Goal: Information Seeking & Learning: Learn about a topic

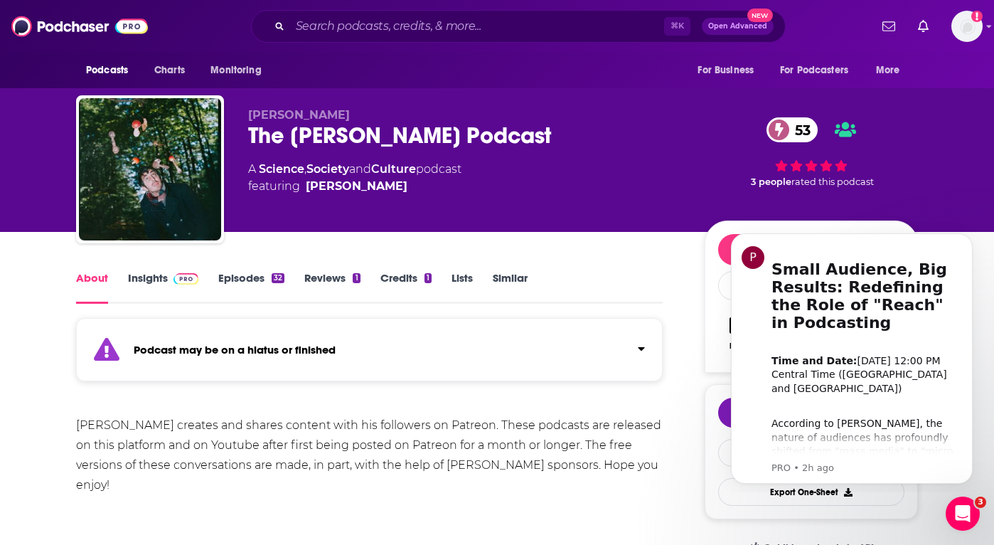
click at [165, 269] on div "About Insights Episodes 32 Reviews 1 Credits 1 Lists Similar" at bounding box center [369, 286] width 587 height 35
click at [168, 282] on span at bounding box center [183, 278] width 31 height 14
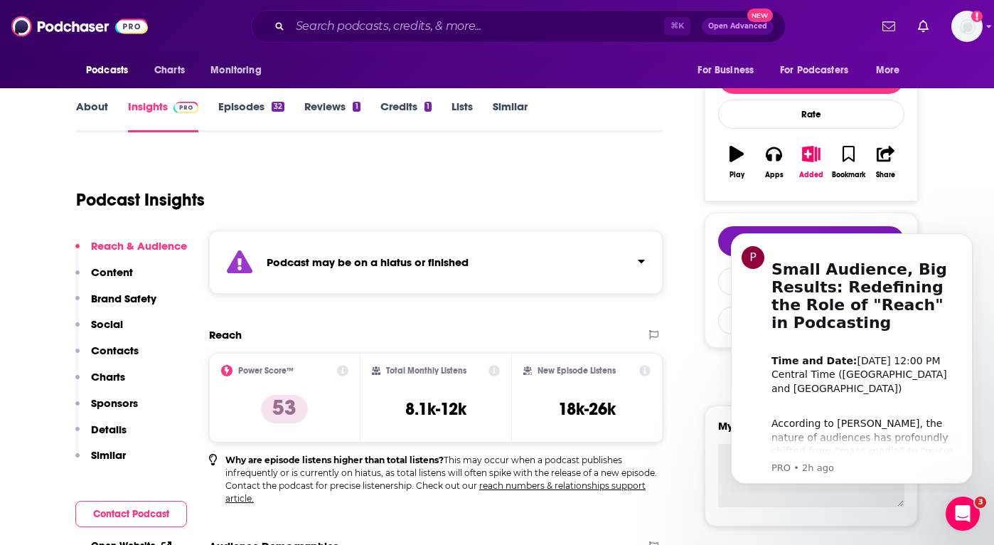
scroll to position [172, 0]
click at [228, 102] on link "Episodes 32" at bounding box center [251, 115] width 66 height 33
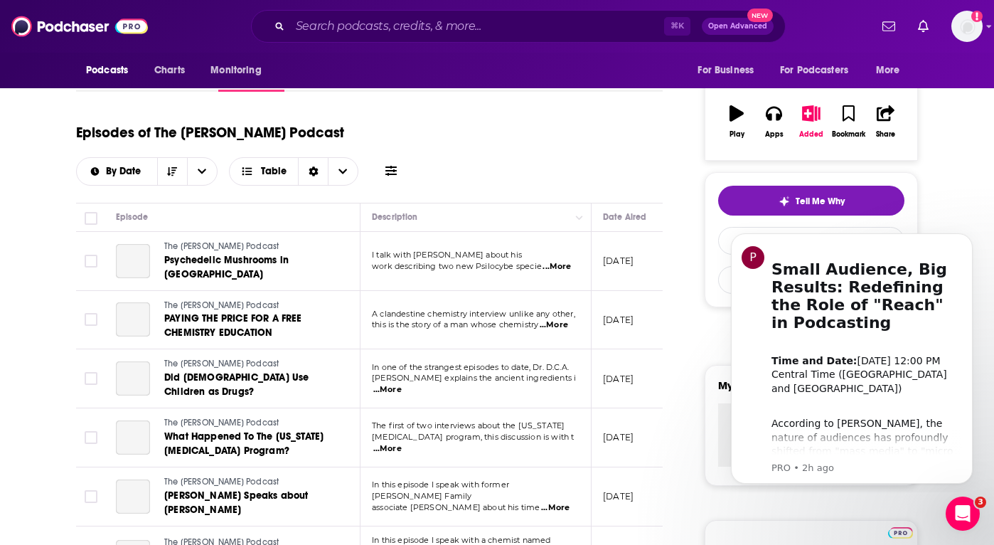
scroll to position [284, 0]
